Goal: Task Accomplishment & Management: Manage account settings

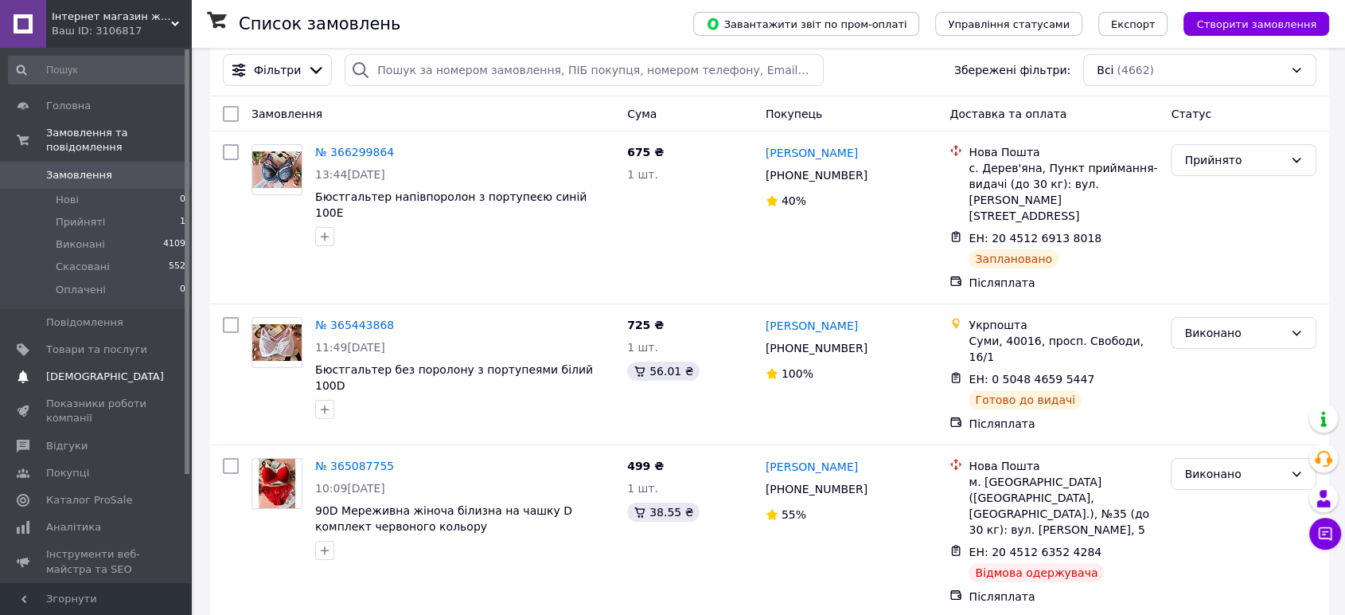
scroll to position [88, 0]
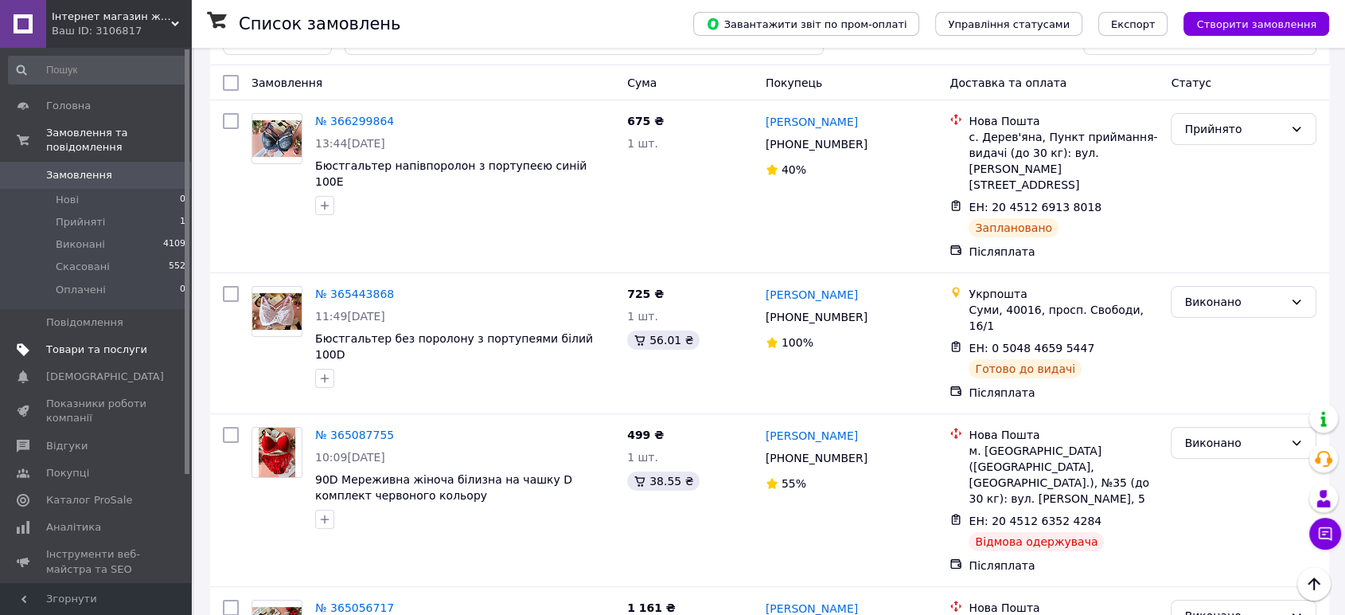
click at [43, 342] on span at bounding box center [23, 349] width 46 height 14
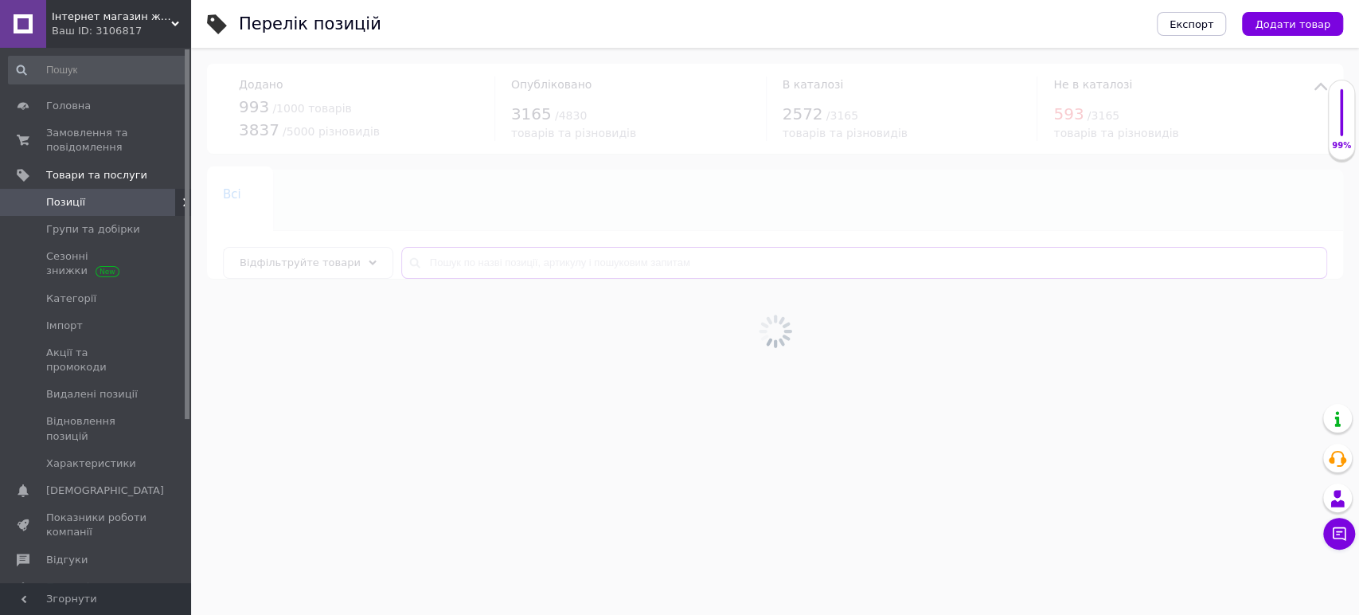
click at [427, 263] on input "text" at bounding box center [864, 263] width 926 height 32
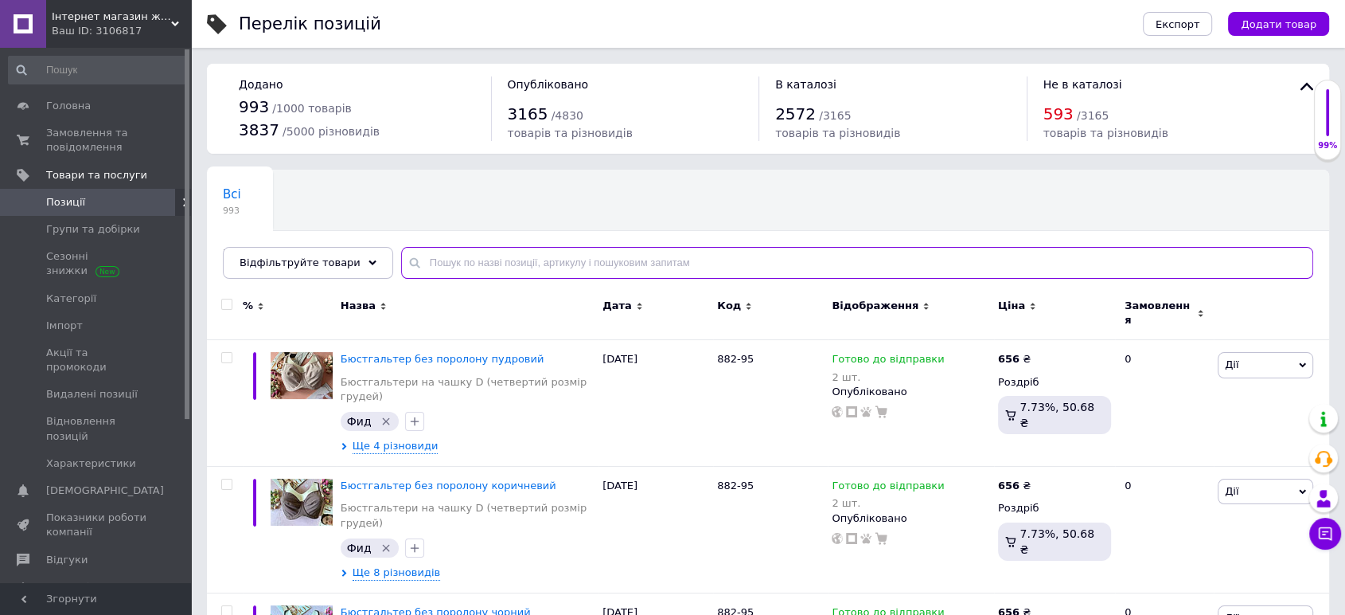
click at [427, 263] on input "text" at bounding box center [857, 263] width 912 height 32
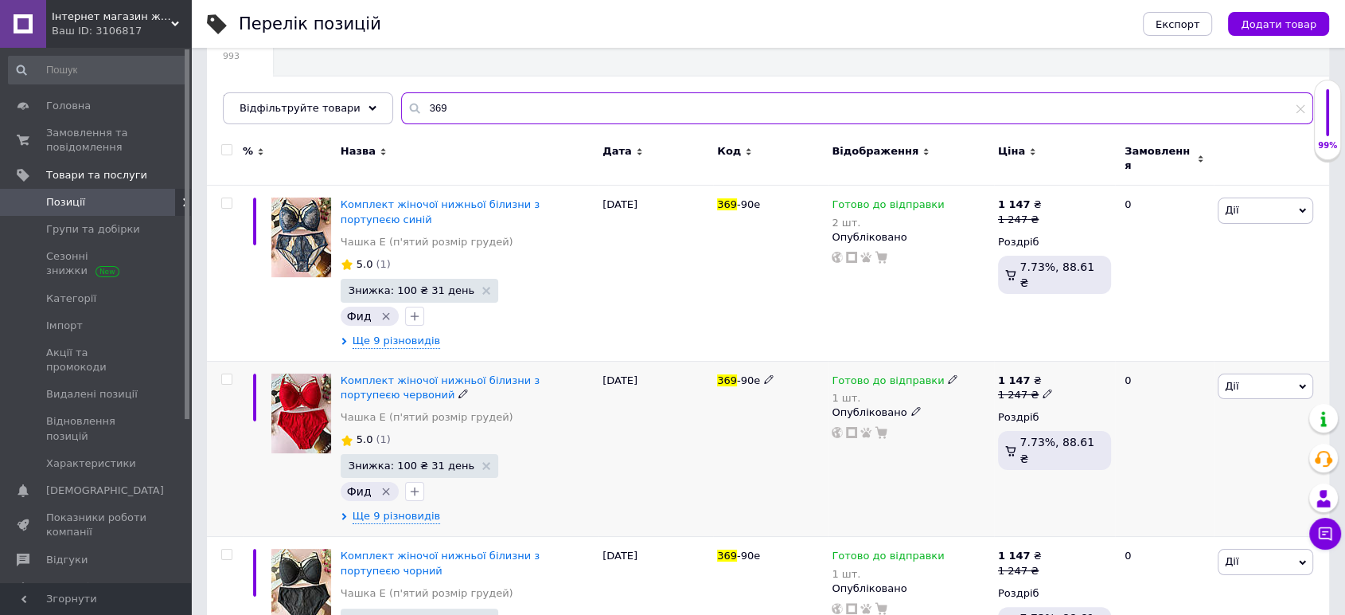
scroll to position [177, 0]
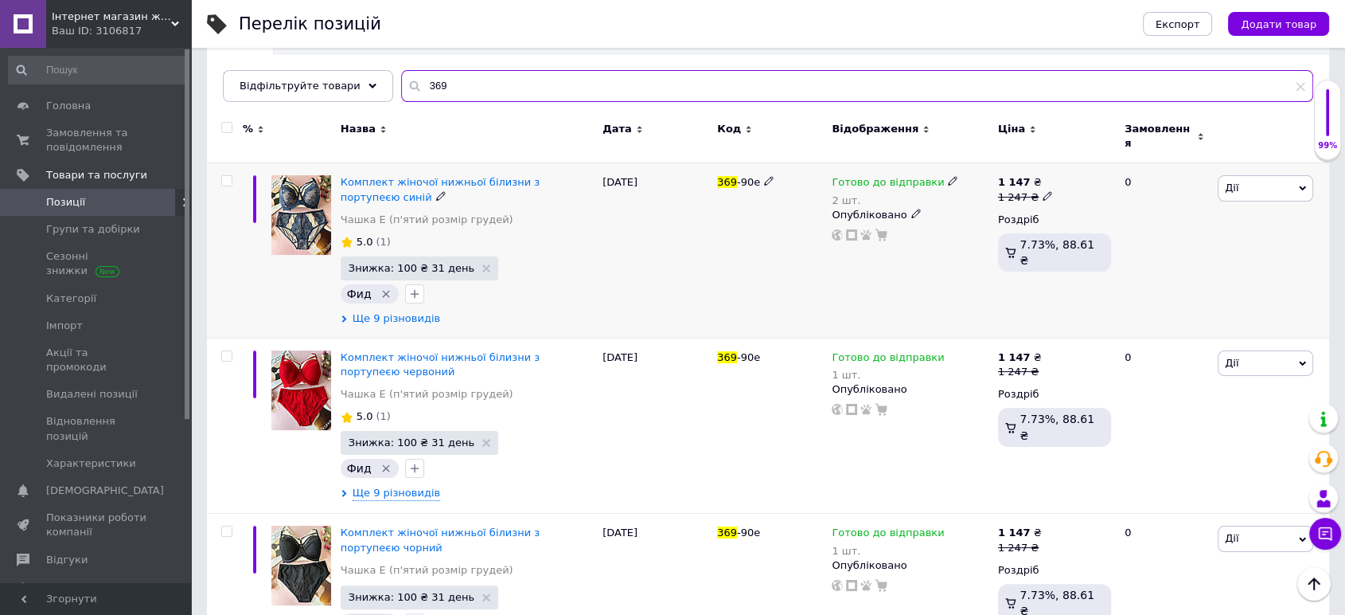
type input "369"
click at [392, 311] on span "Ще 9 різновидів" at bounding box center [397, 318] width 88 height 14
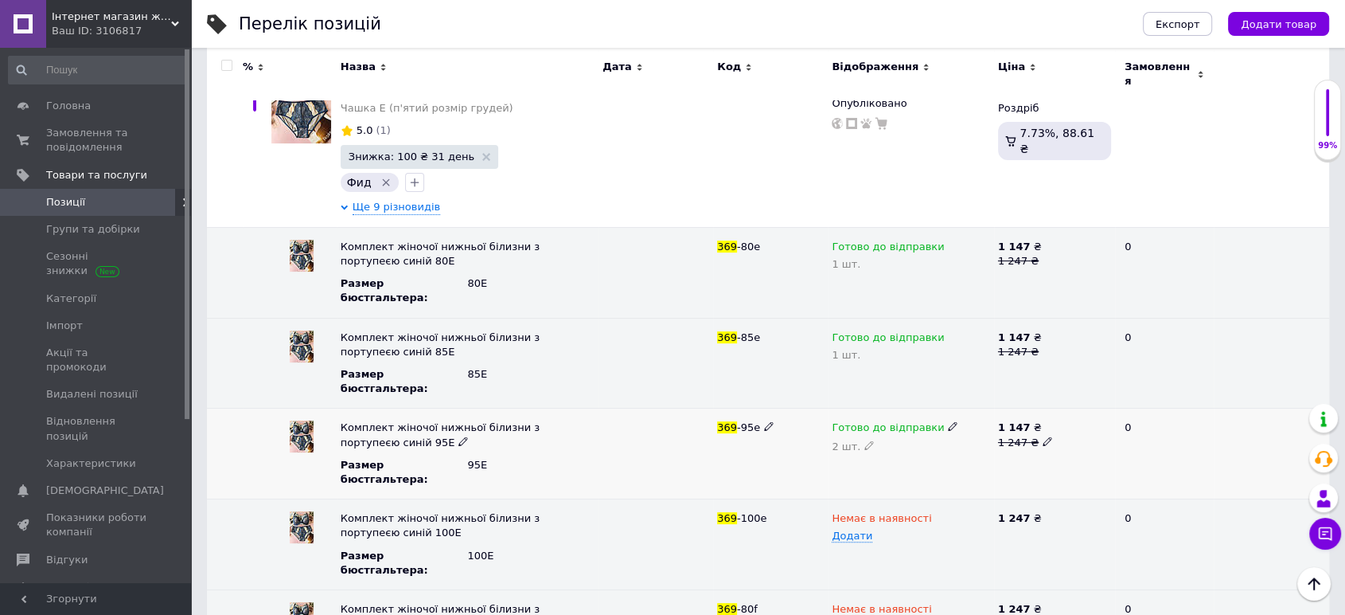
scroll to position [353, 0]
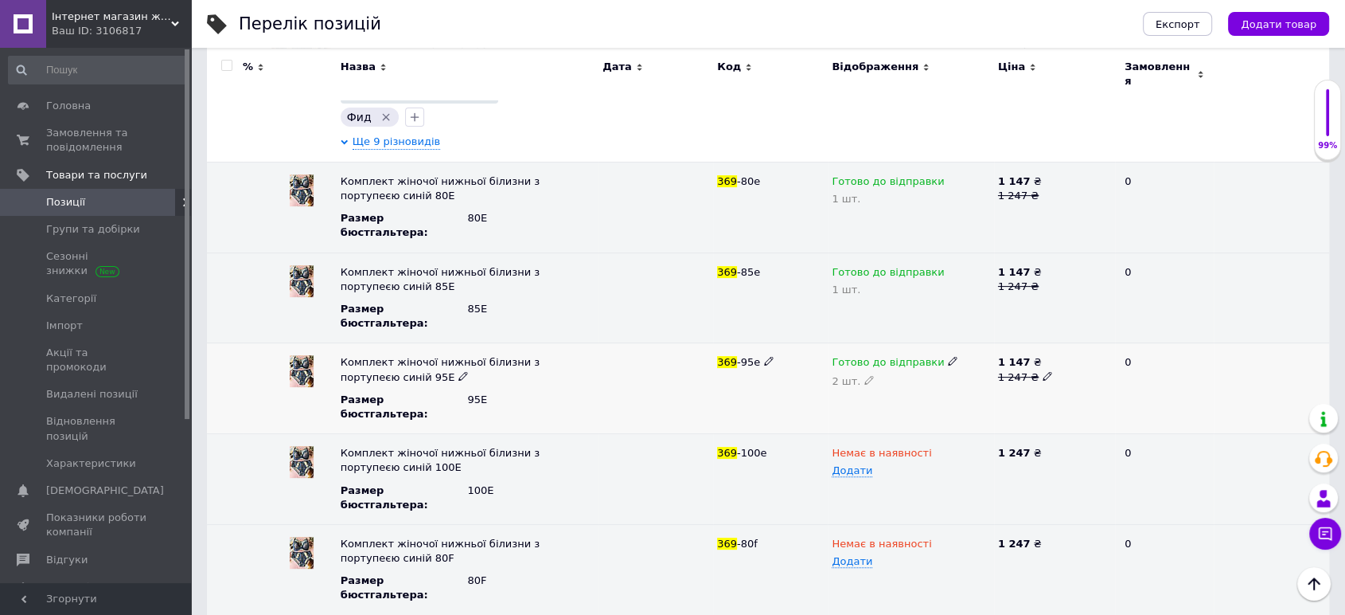
click at [843, 374] on div "2 шт." at bounding box center [911, 380] width 158 height 13
click at [866, 375] on use at bounding box center [869, 379] width 9 height 9
drag, startPoint x: 850, startPoint y: 347, endPoint x: 817, endPoint y: 361, distance: 36.4
click at [828, 356] on div "Готово до відправки 2" at bounding box center [911, 388] width 166 height 91
type input "1"
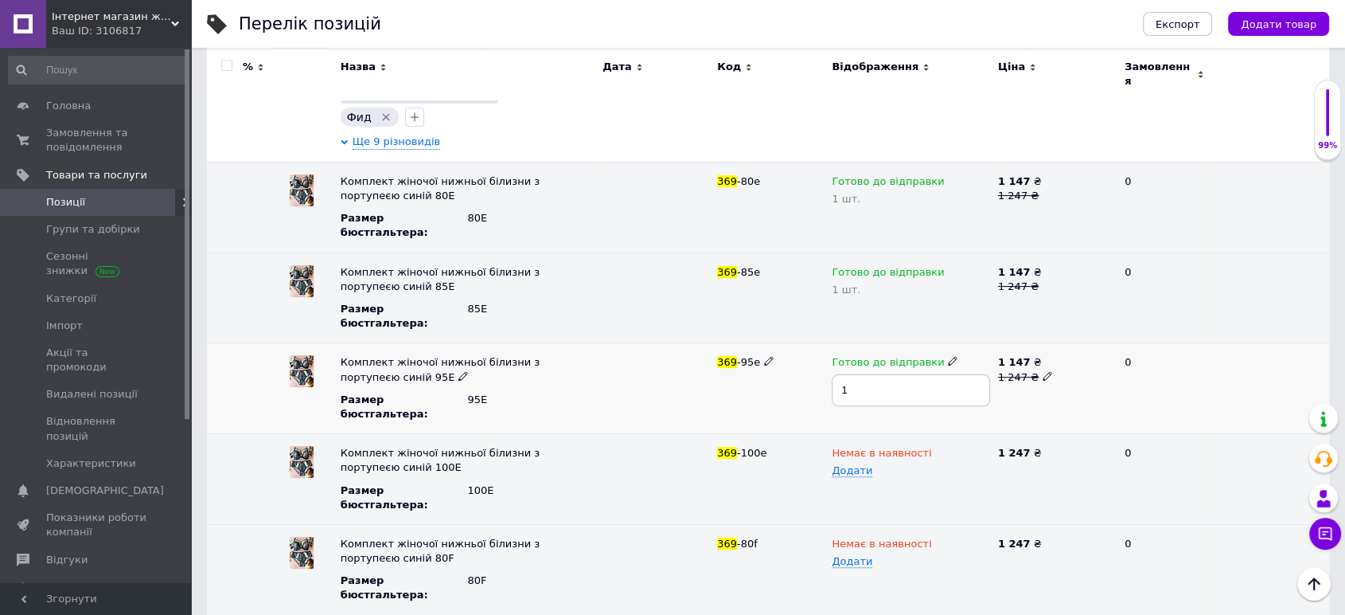
drag, startPoint x: 798, startPoint y: 365, endPoint x: 795, endPoint y: 357, distance: 9.3
click at [796, 361] on div "369 -95e" at bounding box center [770, 388] width 115 height 91
